Goal: Use online tool/utility: Utilize a website feature to perform a specific function

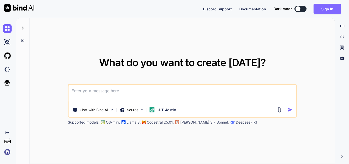
click at [320, 5] on button "Sign in" at bounding box center [327, 9] width 27 height 10
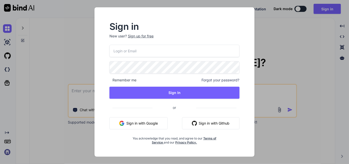
click at [151, 122] on button "Sign in with Google" at bounding box center [139, 123] width 58 height 12
click at [266, 38] on div "Sign in New user? Sign up for free Remember me Forgot your password? Sign In or…" at bounding box center [174, 82] width 349 height 164
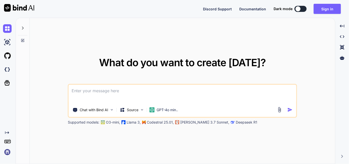
click at [134, 97] on textarea at bounding box center [183, 94] width 228 height 19
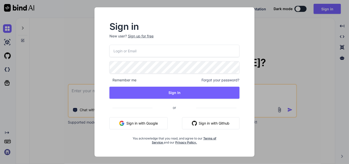
click at [134, 97] on button "Sign In" at bounding box center [175, 93] width 130 height 12
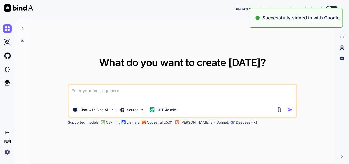
click at [133, 45] on div "What do you want to create today? Chat with Bind AI Source GPT-4o min.. Support…" at bounding box center [183, 91] width 306 height 146
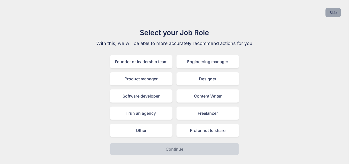
click at [333, 10] on button "Skip" at bounding box center [333, 12] width 15 height 9
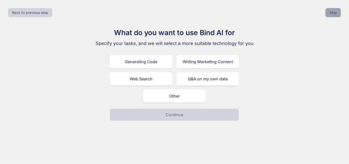
click at [333, 10] on button "Skip" at bounding box center [333, 12] width 15 height 9
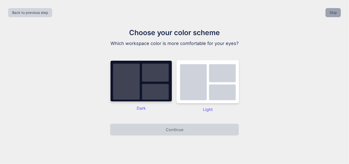
click at [333, 10] on button "Skip" at bounding box center [333, 12] width 15 height 9
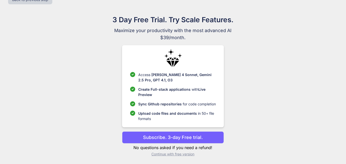
scroll to position [13, 0]
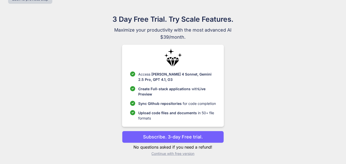
click at [184, 138] on p "Subscribe. 3-day Free trial." at bounding box center [173, 136] width 60 height 7
click at [180, 134] on p "Subscribe. 3-day Free trial." at bounding box center [173, 136] width 60 height 7
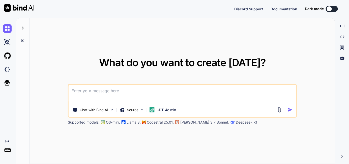
type textarea "x"
click at [92, 94] on textarea at bounding box center [183, 94] width 228 height 19
type textarea "h"
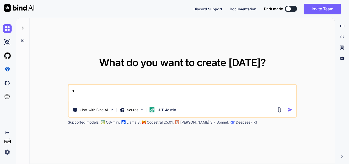
type textarea "x"
type textarea "[URL][DOMAIN_NAME]"
type textarea "x"
type textarea "[URL][DOMAIN_NAME]"
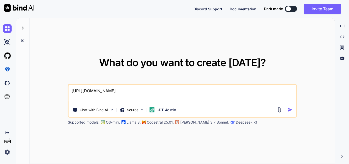
type textarea "x"
type textarea "[URL]"
type textarea "x"
type textarea "[URL]."
type textarea "x"
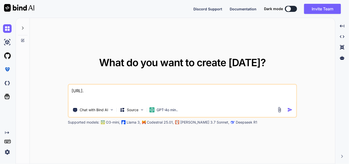
type textarea "[URL]"
type textarea "x"
type textarea "[URL]"
type textarea "x"
type textarea "[URL]"
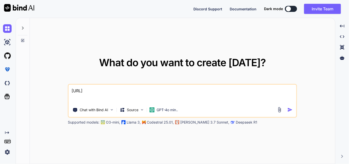
type textarea "x"
type textarea "[URL]"
type textarea "x"
type textarea "[URL]"
type textarea "x"
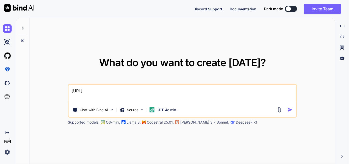
type textarea "[URL][DOMAIN_NAME]"
type textarea "x"
type textarea "[URL]"
type textarea "x"
type textarea "[URL]."
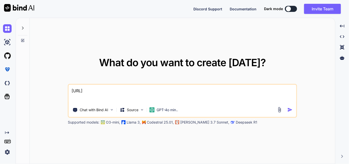
type textarea "x"
type textarea "[URL]"
type textarea "x"
type textarea "[URL]"
type textarea "x"
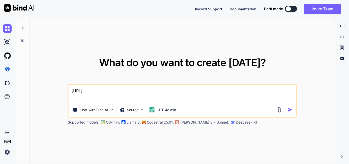
type textarea "[URL]"
type textarea "x"
type textarea "https://"
type textarea "x"
type textarea "https:/"
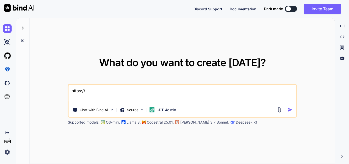
type textarea "x"
type textarea "https:"
type textarea "x"
type textarea "https"
type textarea "x"
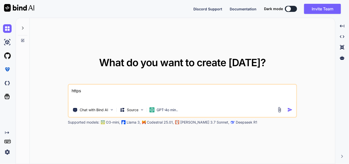
type textarea "http"
type textarea "x"
type textarea "htt"
type textarea "x"
type textarea "ht"
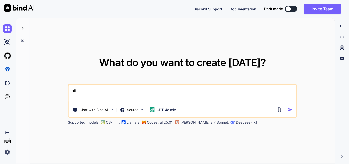
type textarea "x"
type textarea "h"
type textarea "x"
click at [116, 98] on textarea at bounding box center [183, 94] width 228 height 19
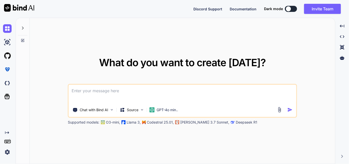
paste textarea "lorem ips dolorsit ame consect AD Eli Sed: Doei Tempo Incidi Utla: Etdol m ali …"
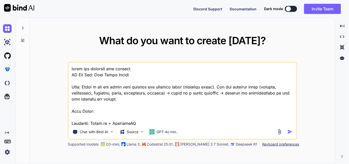
click at [112, 69] on textarea at bounding box center [183, 94] width 228 height 63
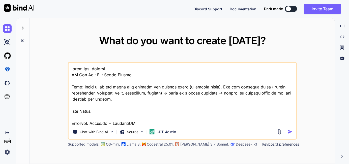
click at [116, 68] on textarea at bounding box center [183, 94] width 228 height 63
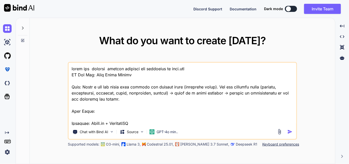
click at [196, 68] on textarea at bounding box center [183, 94] width 228 height 63
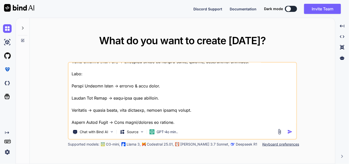
scroll to position [225, 0]
type textarea "lorem ips dolorsi ametcon adipisci eli seddoeius te inci.utl ET Dol Mag: Aliq E…"
click at [291, 132] on img "button" at bounding box center [290, 131] width 5 height 5
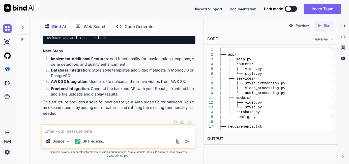
scroll to position [1032, 0]
click at [308, 28] on div "Preview" at bounding box center [299, 25] width 28 height 9
click at [304, 28] on p "Preview" at bounding box center [303, 25] width 14 height 5
click at [66, 134] on textarea at bounding box center [119, 129] width 154 height 9
click at [136, 134] on textarea "i wANT full code of file with proper working" at bounding box center [119, 129] width 154 height 9
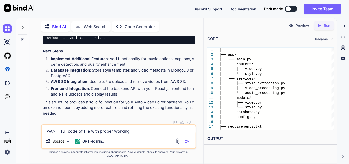
click at [77, 134] on textarea "i wANT full code of file with proper working" at bounding box center [119, 129] width 154 height 9
click at [89, 134] on textarea "i wANT full code of file with proper working" at bounding box center [119, 129] width 154 height 9
click at [168, 134] on textarea "i wANT full code of file implementation with proper working" at bounding box center [119, 129] width 154 height 9
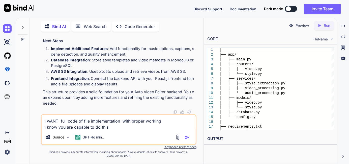
type textarea "i wANT full code of file implementation with proper working i know you are capa…"
click at [187, 140] on img "button" at bounding box center [187, 137] width 5 height 5
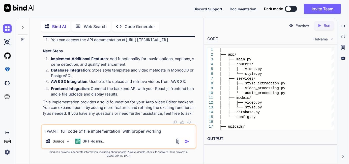
scroll to position [2286, 0]
click at [101, 139] on div "i wANT full code of file implementation with proper working i know you are capa…" at bounding box center [119, 136] width 156 height 25
click at [93, 134] on textarea "i wANT full code of file implementation with proper working i know you are capa…" at bounding box center [119, 129] width 154 height 9
click at [117, 134] on textarea "why you give me foundRION" at bounding box center [119, 129] width 154 height 9
click at [92, 134] on textarea "why you give me foundRION snipt i want full files" at bounding box center [119, 129] width 154 height 9
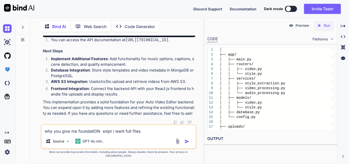
click at [149, 134] on textarea "why you give me foundatION snipt i want full files" at bounding box center [119, 129] width 154 height 9
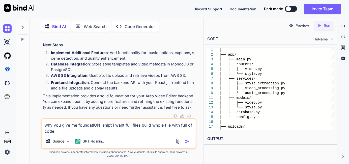
type textarea "why you give me foundatION snipt i want full files build whole file with full o…"
click at [185, 144] on img "button" at bounding box center [187, 141] width 5 height 5
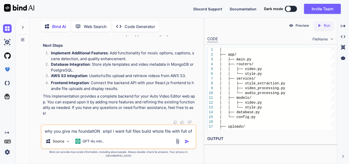
scroll to position [3614, 0]
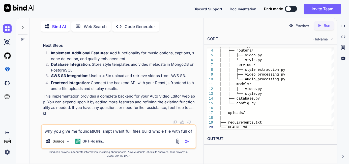
click at [176, 144] on img at bounding box center [178, 141] width 6 height 6
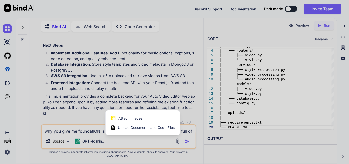
click at [145, 146] on div at bounding box center [174, 82] width 349 height 164
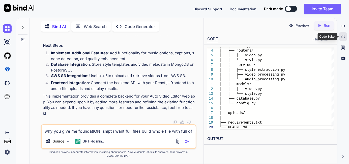
click at [345, 36] on icon "Created with Pixso." at bounding box center [343, 36] width 5 height 5
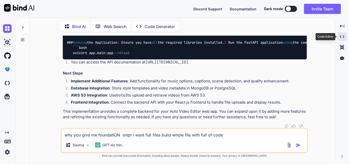
click at [345, 36] on icon "Created with Pixso." at bounding box center [342, 36] width 5 height 5
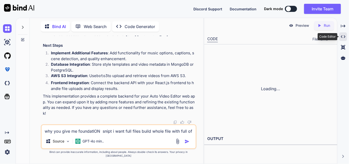
scroll to position [3614, 0]
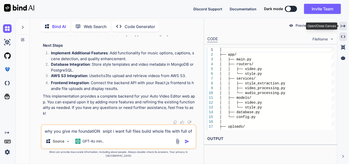
click at [346, 23] on div "Created with Pixso." at bounding box center [344, 26] width 8 height 9
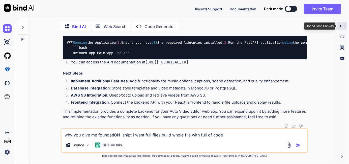
click at [346, 23] on div "Created with Pixso." at bounding box center [343, 26] width 10 height 9
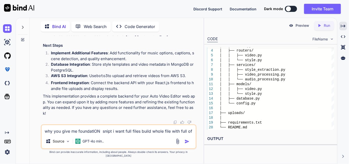
click at [300, 24] on p "Preview" at bounding box center [303, 25] width 14 height 5
click at [86, 134] on textarea "why you give me foundatION snipt i want full files build whole file with full o…" at bounding box center [119, 129] width 154 height 9
click at [63, 132] on textarea "why you give me foundatION snipt i want full files build whole file with full o…" at bounding box center [119, 129] width 154 height 9
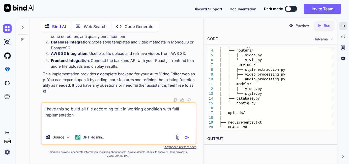
paste textarea "LO Ips Dol: Sita Conse Adipis Elit: Seddo e tem inc utlab etdo magnaal eni admi…"
type textarea "l ipsu dolo si ametc adi elit seddoeius te in ut laboree doloremag aliq enima m…"
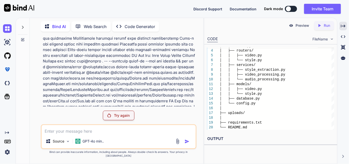
scroll to position [2669, 0]
click at [87, 144] on p "GPT-4o min.." at bounding box center [93, 141] width 21 height 5
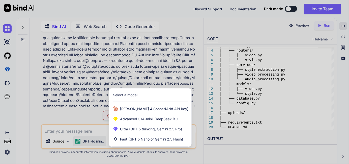
click at [87, 145] on div at bounding box center [174, 82] width 349 height 164
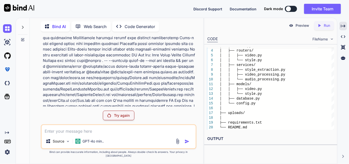
click at [54, 139] on div "Source GPT-4o min.." at bounding box center [119, 136] width 156 height 25
click at [57, 134] on textarea at bounding box center [119, 129] width 154 height 9
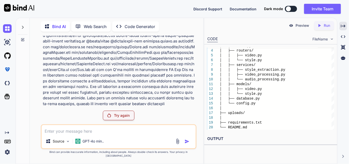
scroll to position [3146, 0]
click at [133, 24] on p "Code Generator" at bounding box center [140, 26] width 31 height 6
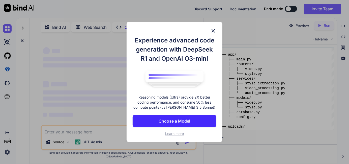
click at [179, 122] on p "Choose a Model" at bounding box center [175, 121] width 32 height 6
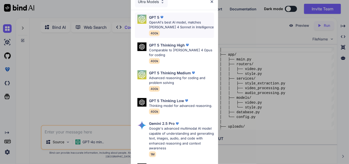
click at [166, 19] on div "GPT 5" at bounding box center [181, 17] width 65 height 5
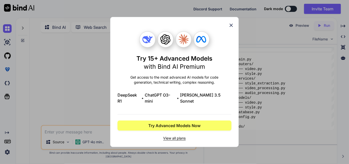
click at [230, 28] on icon at bounding box center [232, 25] width 6 height 6
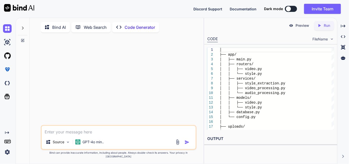
click at [99, 135] on textarea at bounding box center [119, 130] width 154 height 9
click at [85, 135] on textarea "give me" at bounding box center [119, 130] width 154 height 9
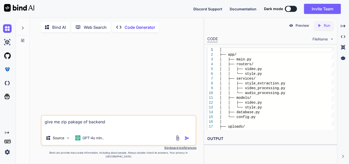
click at [63, 131] on textarea "give me zip pakage of backend" at bounding box center [119, 123] width 154 height 15
paste textarea "lorem ips dolorsit ame consect AD Eli Sed: Doei Tempo Incidi Utla: Etdol m ali …"
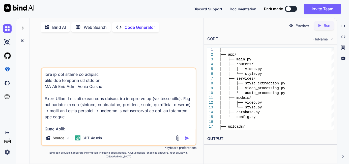
drag, startPoint x: 103, startPoint y: 85, endPoint x: 36, endPoint y: 84, distance: 67.2
click at [36, 84] on div "Source GPT-4o min.. Created with Bind Always check its answers. Privacy in Bind…" at bounding box center [119, 100] width 170 height 128
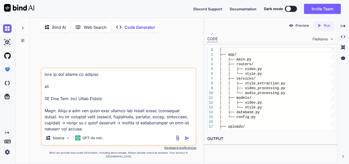
type textarea "lore ip dol sitame co adipisc eli SE Doe Tem: Inci Utlab Etdolo Magn: Aliqu e a…"
click at [189, 141] on img "button" at bounding box center [187, 138] width 5 height 5
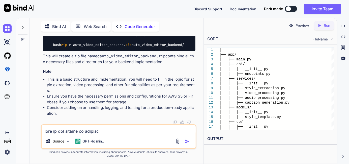
scroll to position [947, 0]
